Goal: Browse casually

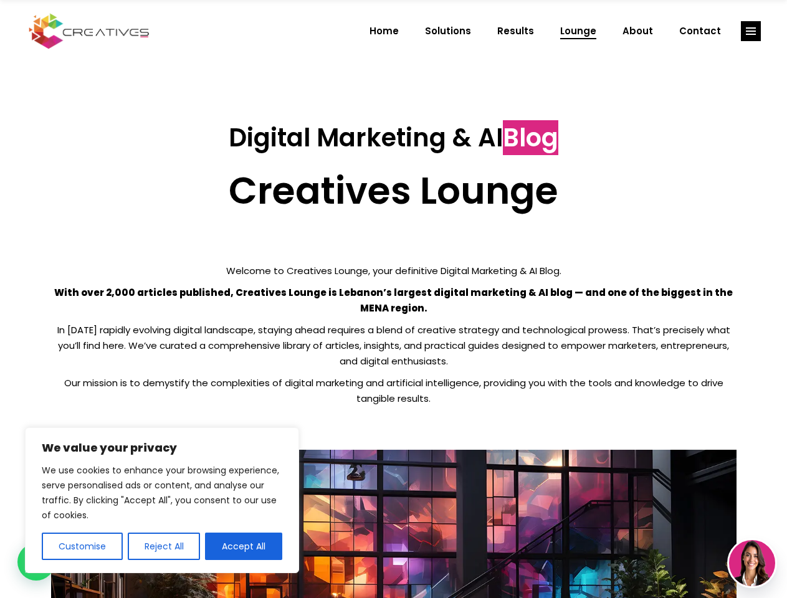
click at [393, 299] on p "With over 2,000 articles published, Creatives Lounge is Lebanon’s largest digit…" at bounding box center [394, 300] width 686 height 31
click at [82, 547] on button "Customise" at bounding box center [82, 546] width 81 height 27
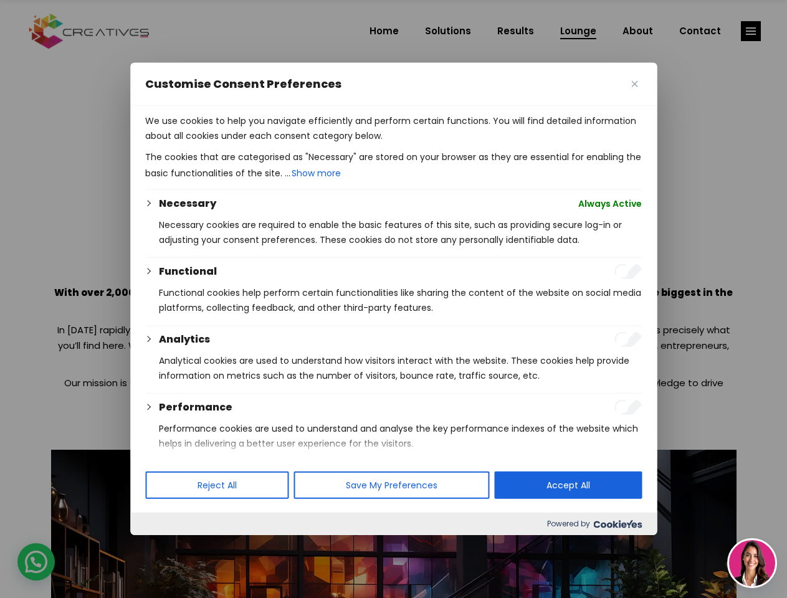
click at [163, 547] on div at bounding box center [393, 299] width 787 height 598
click at [244, 143] on p "We use cookies to help you navigate efficiently and perform certain functions. …" at bounding box center [393, 128] width 497 height 30
click at [751, 31] on div at bounding box center [393, 299] width 787 height 598
click at [752, 563] on img at bounding box center [752, 563] width 46 height 46
